Goal: Find specific page/section: Find specific page/section

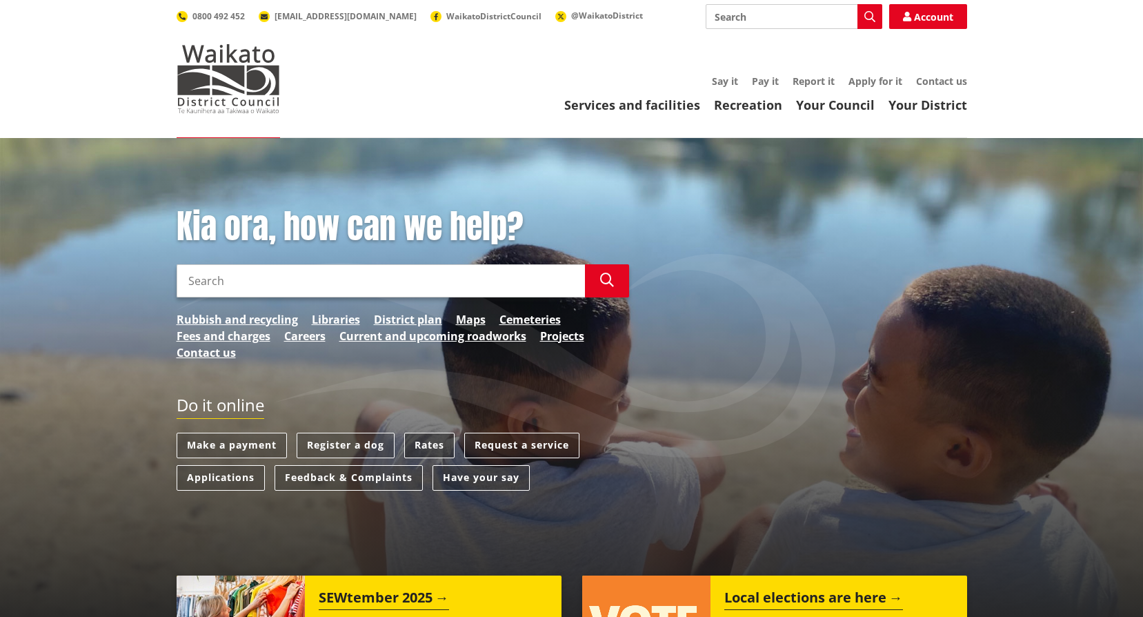
click at [433, 439] on link "Rates" at bounding box center [429, 446] width 50 height 26
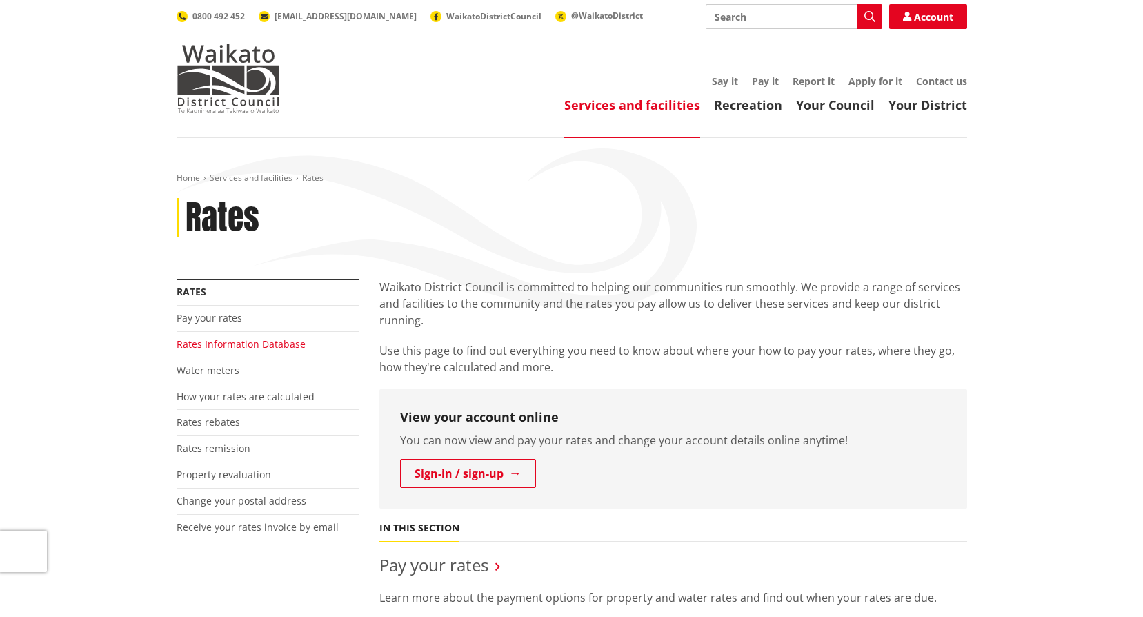
click at [254, 344] on link "Rates Information Database" at bounding box center [241, 343] width 129 height 13
